Goal: Register for event/course

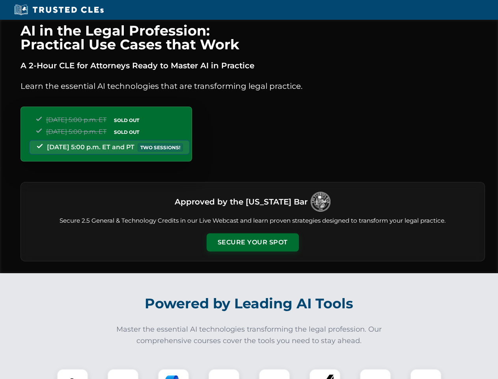
click at [252, 242] on button "Secure Your Spot" at bounding box center [253, 242] width 92 height 18
click at [73, 374] on img at bounding box center [72, 384] width 23 height 23
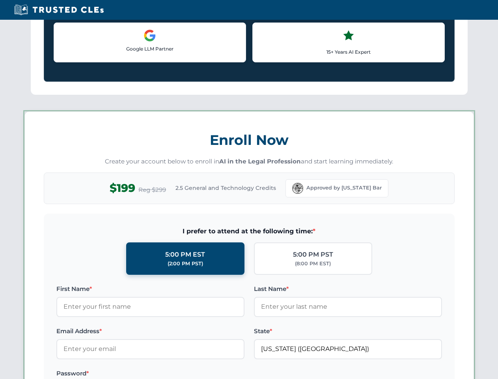
click at [174, 374] on label "Password *" at bounding box center [150, 372] width 188 height 9
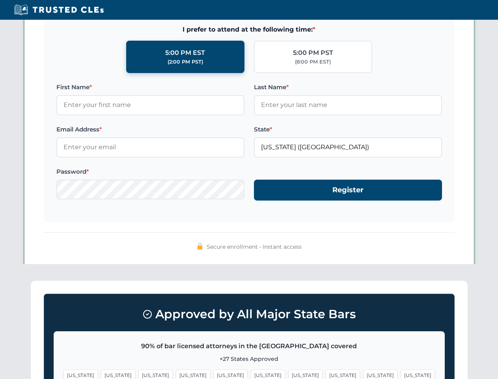
click at [363, 374] on span "[US_STATE]" at bounding box center [380, 374] width 34 height 11
